Goal: Task Accomplishment & Management: Manage account settings

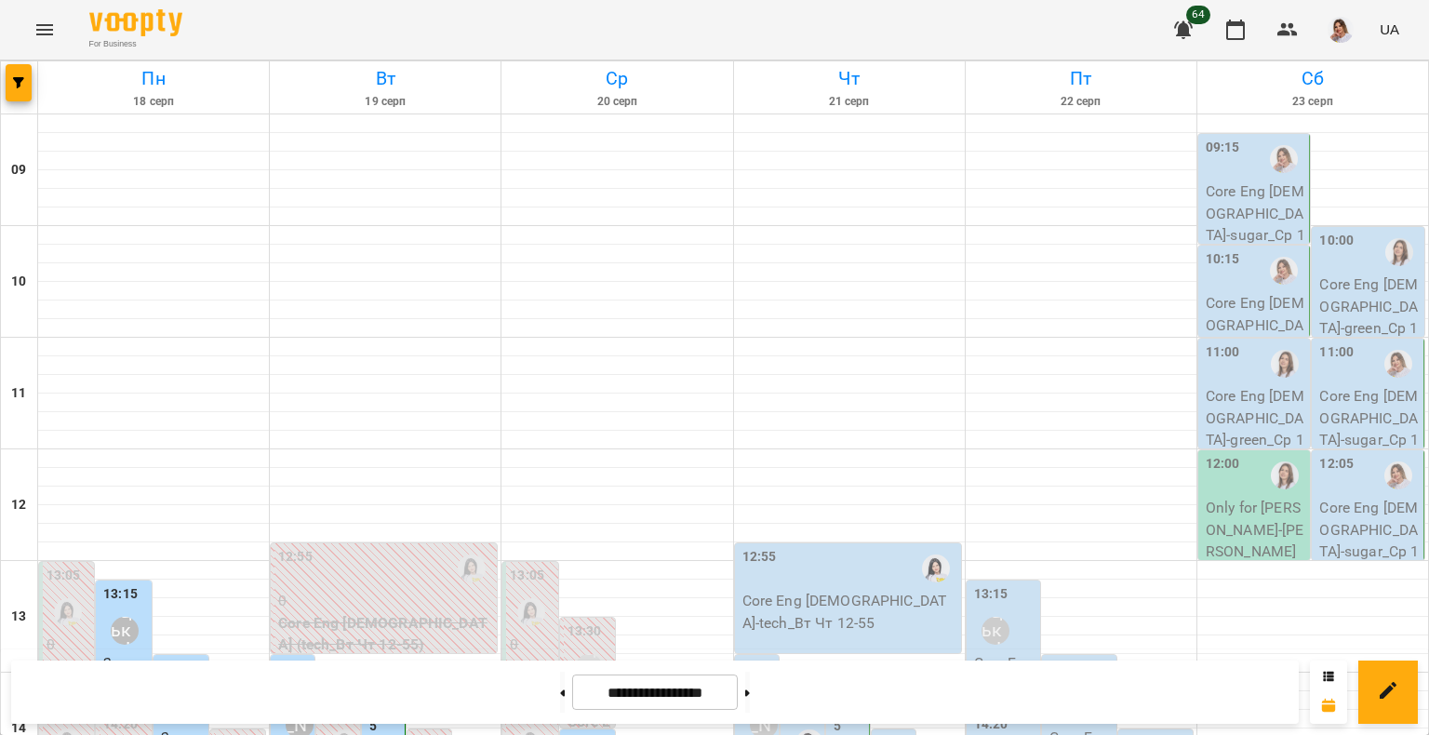
scroll to position [602, 0]
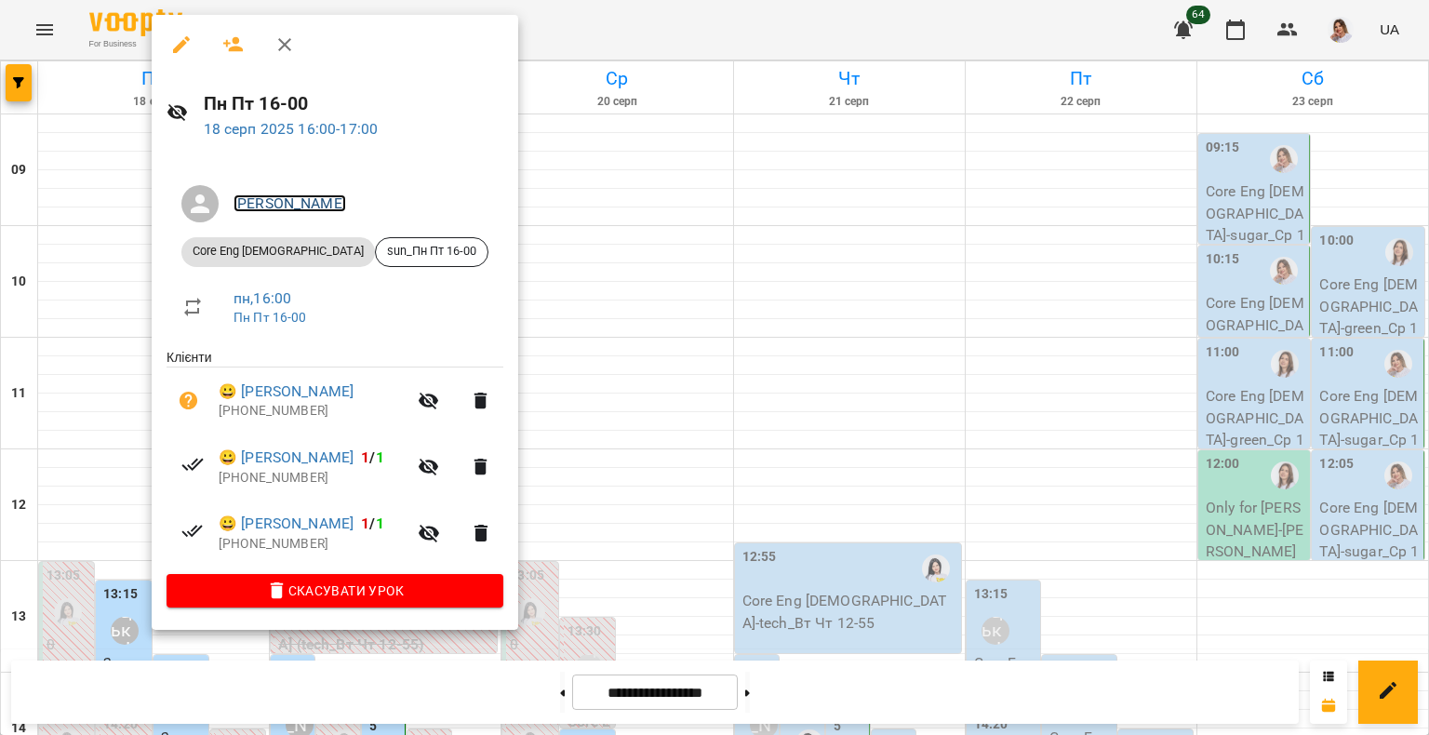
click at [344, 201] on link "[PERSON_NAME]" at bounding box center [290, 203] width 113 height 18
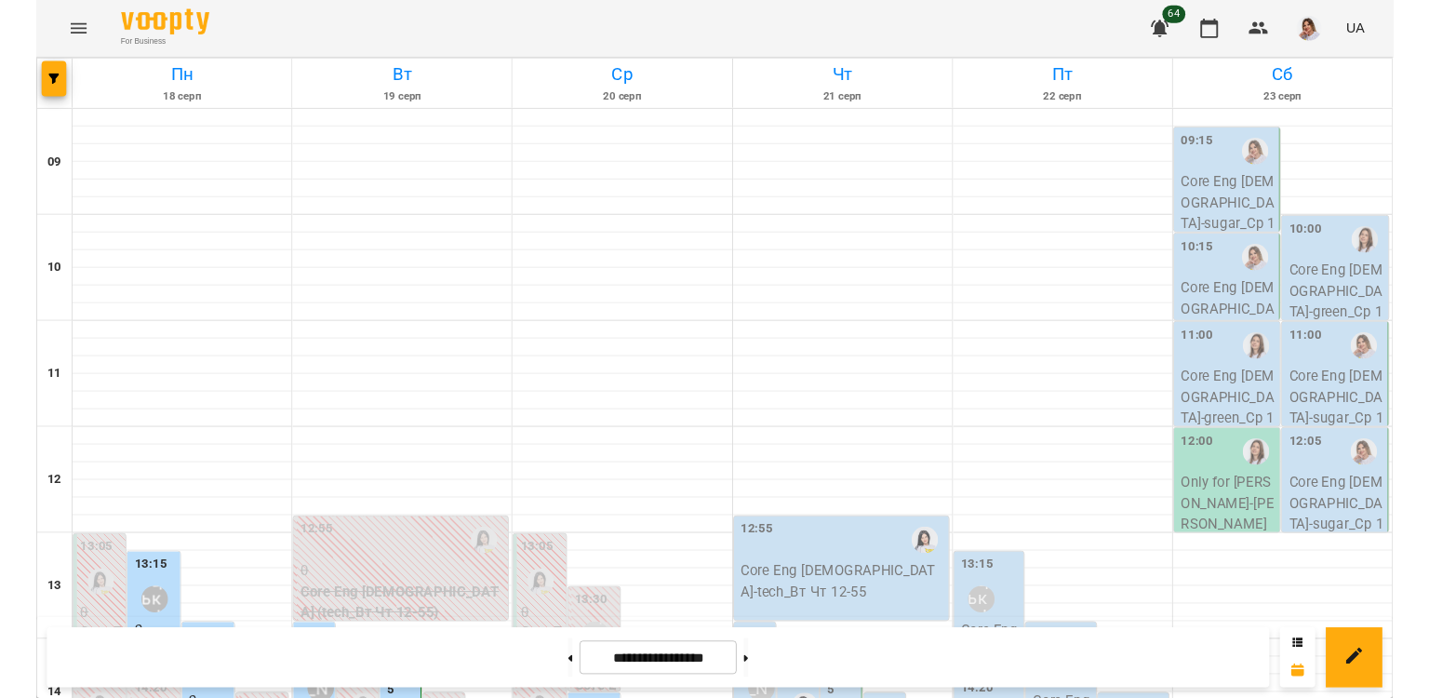
scroll to position [573, 0]
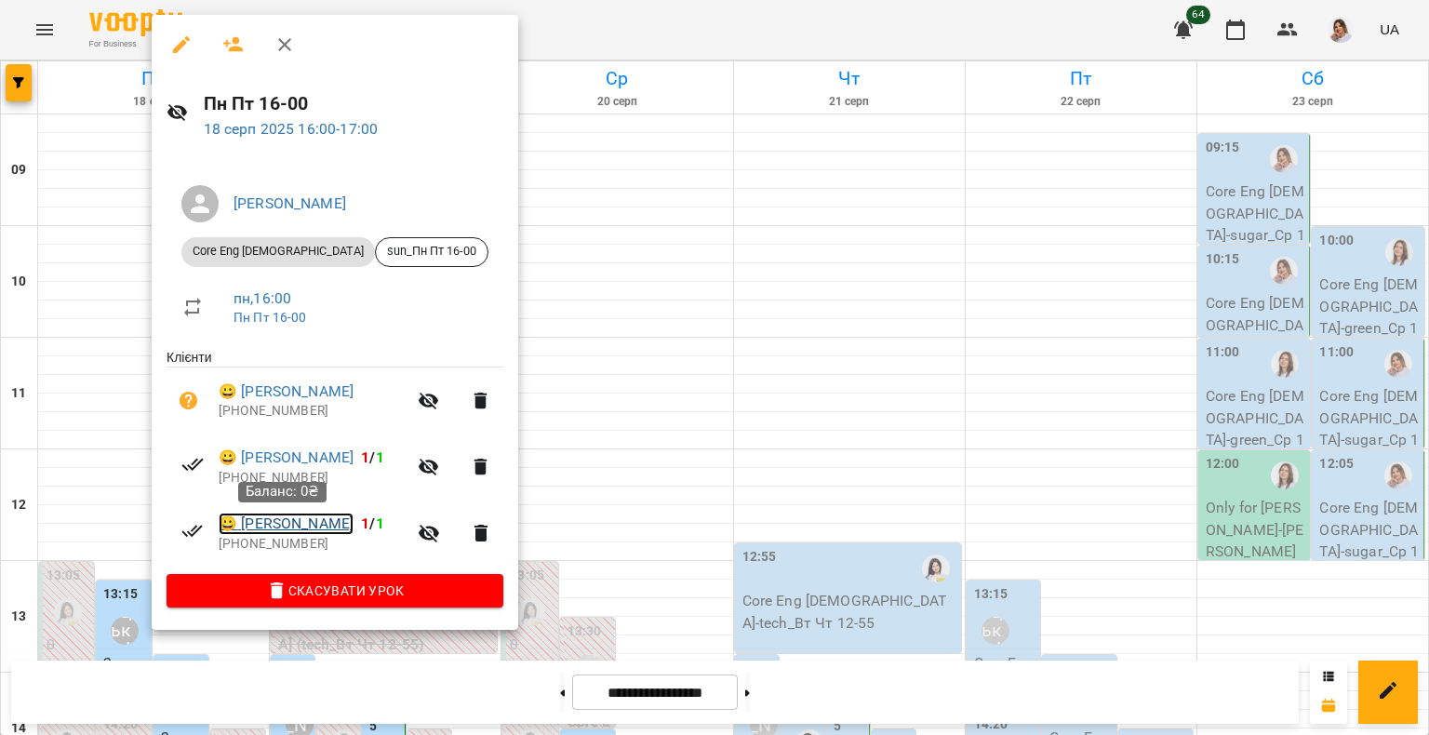
click at [317, 520] on link "😀 [PERSON_NAME]" at bounding box center [286, 524] width 135 height 22
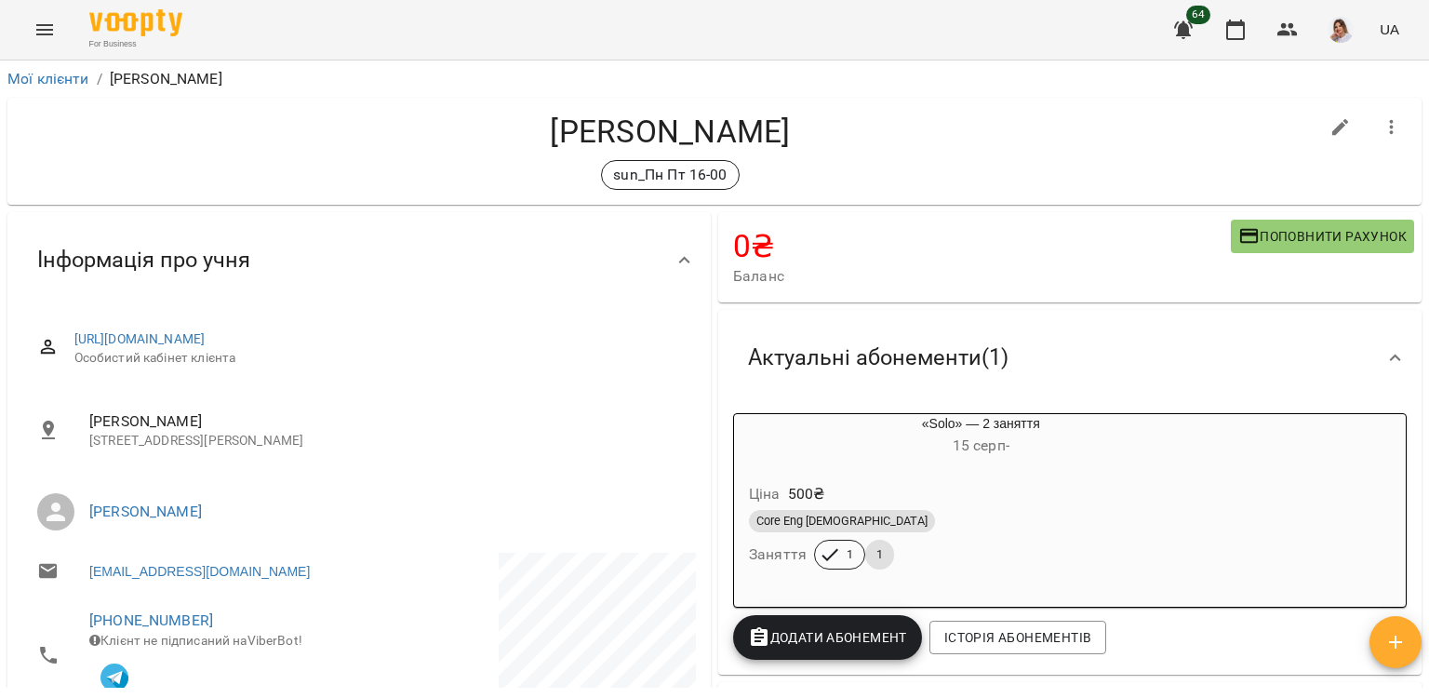
click at [1333, 127] on icon "button" at bounding box center [1341, 127] width 17 height 17
select select "**"
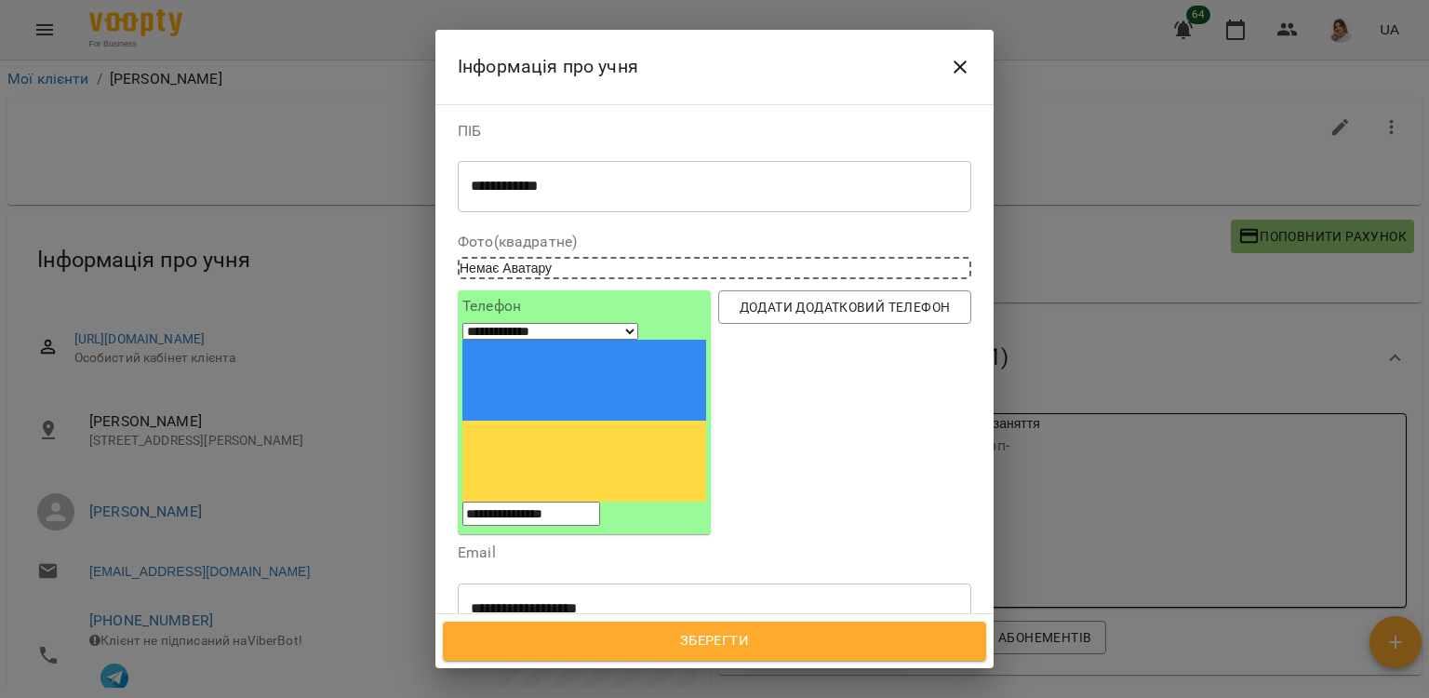
click at [945, 687] on icon at bounding box center [954, 696] width 19 height 19
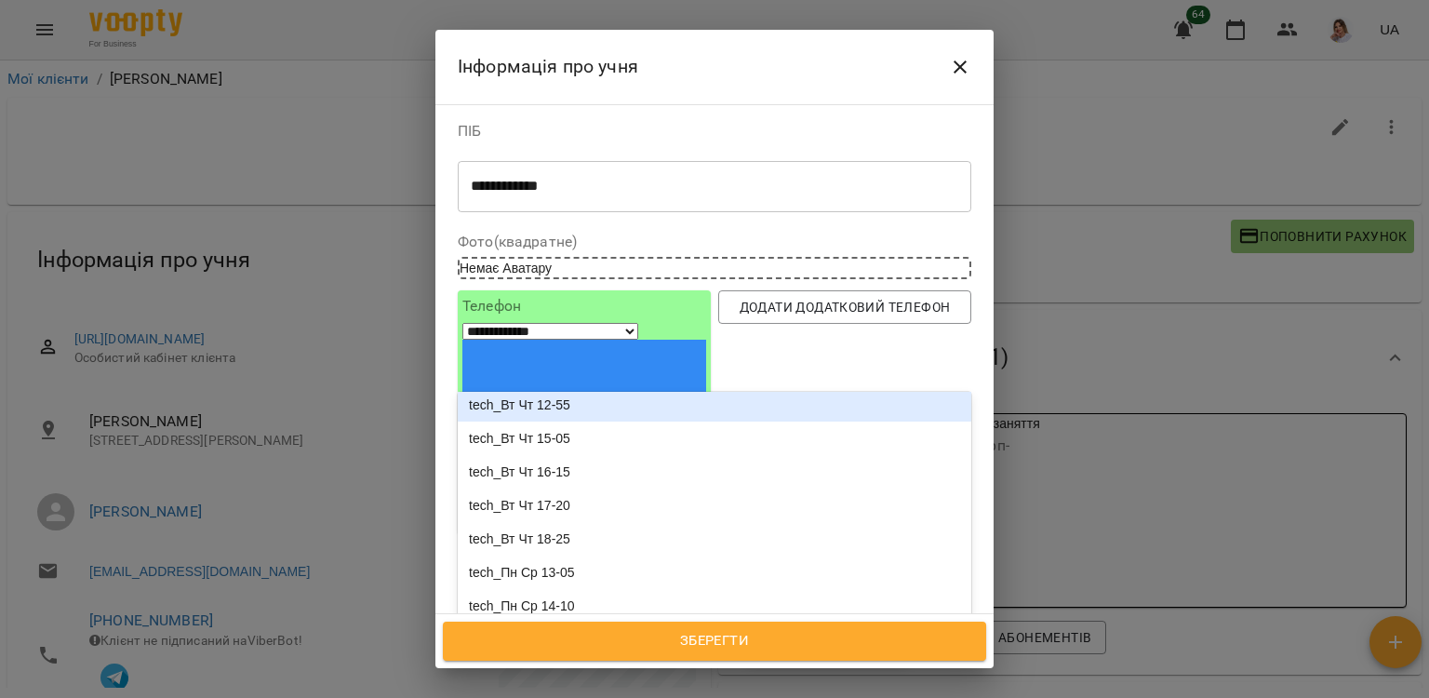
scroll to position [1515, 0]
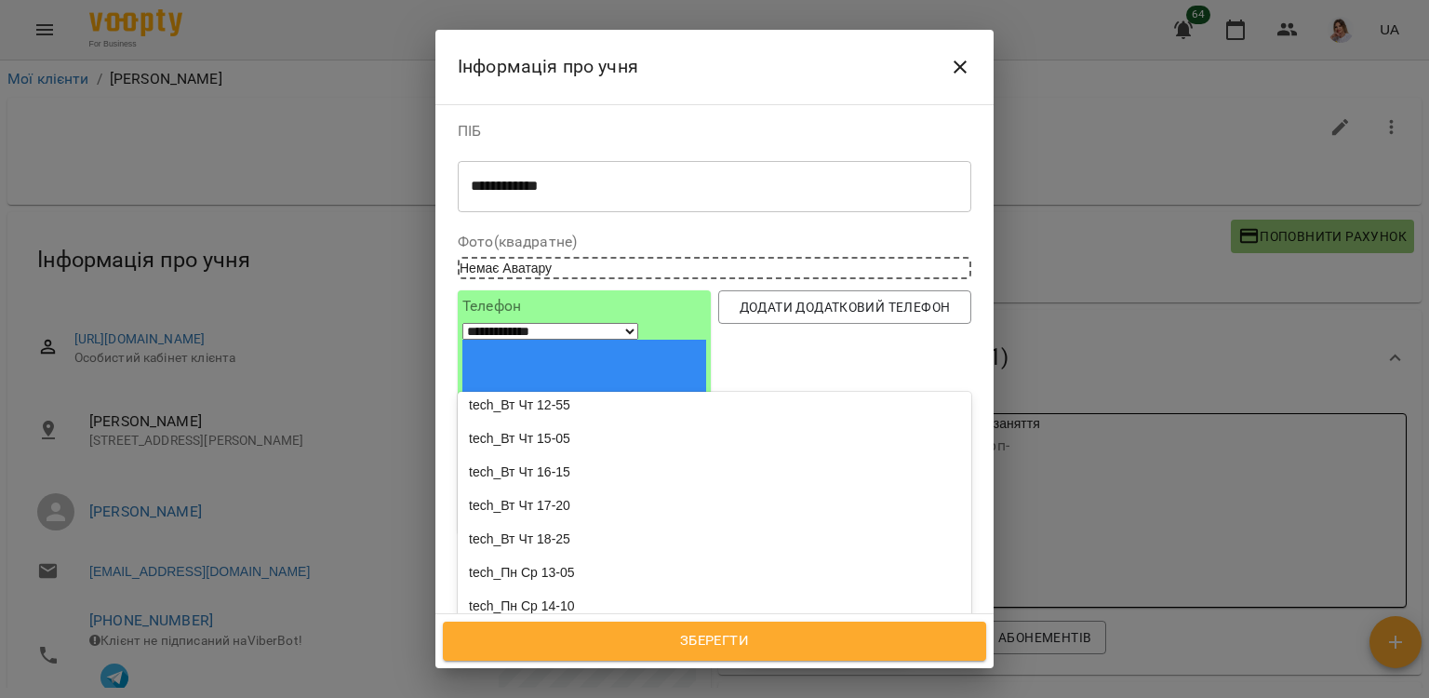
click at [655, 355] on div "sun_Пн Пт 14-55" at bounding box center [715, 371] width 514 height 33
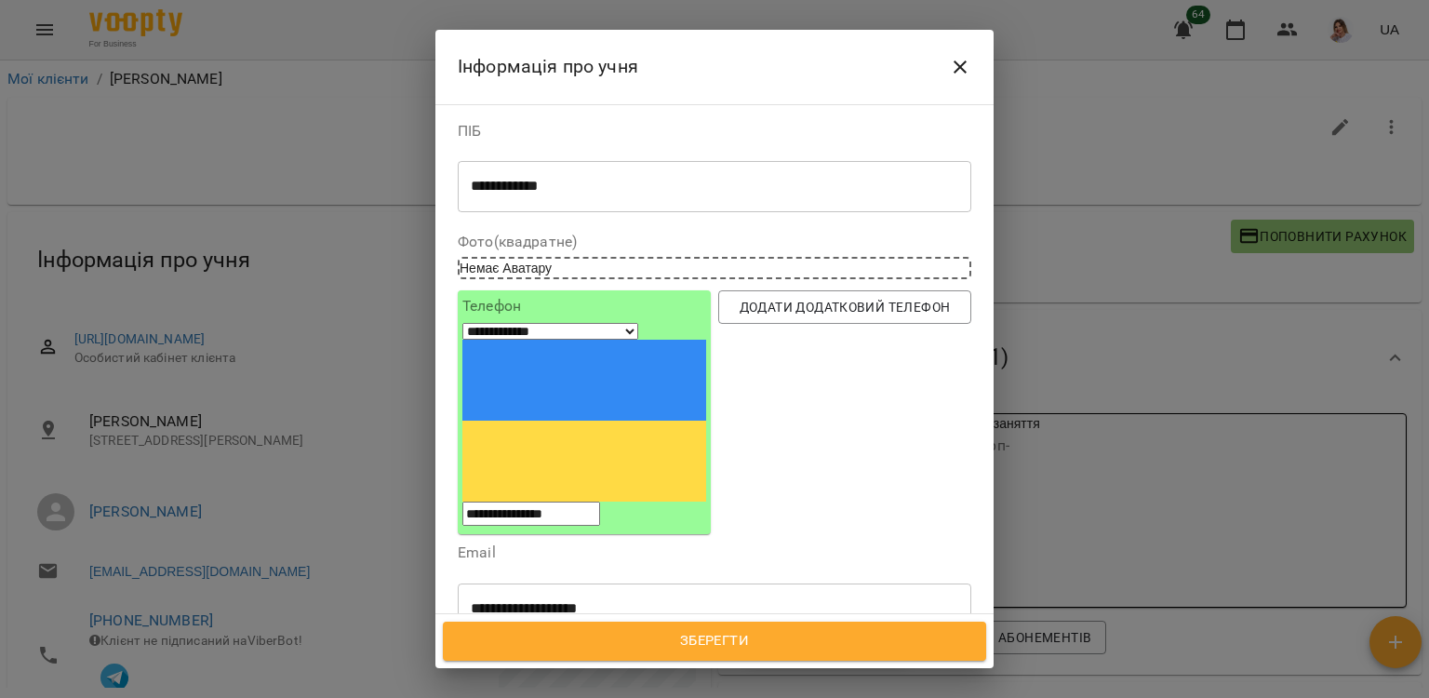
click at [579, 690] on icon at bounding box center [572, 696] width 13 height 13
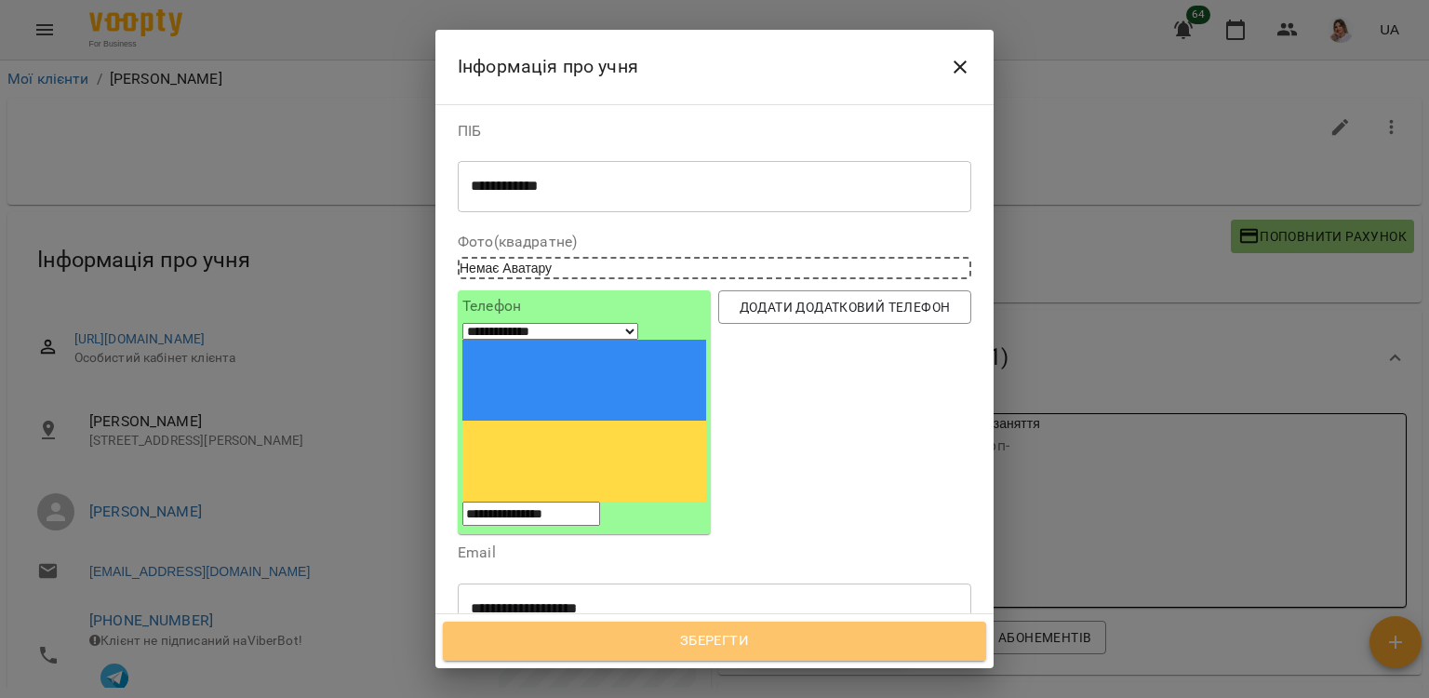
click at [625, 646] on span "Зберегти" at bounding box center [714, 641] width 502 height 24
